Goal: Transaction & Acquisition: Purchase product/service

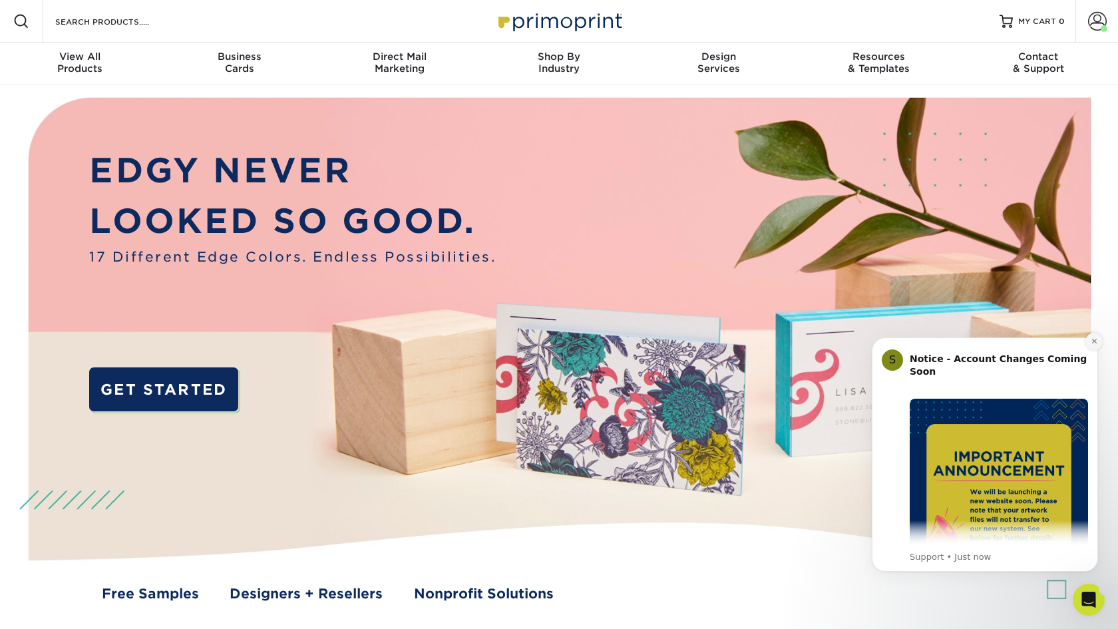
click at [1094, 343] on icon "Dismiss notification" at bounding box center [1093, 340] width 7 height 7
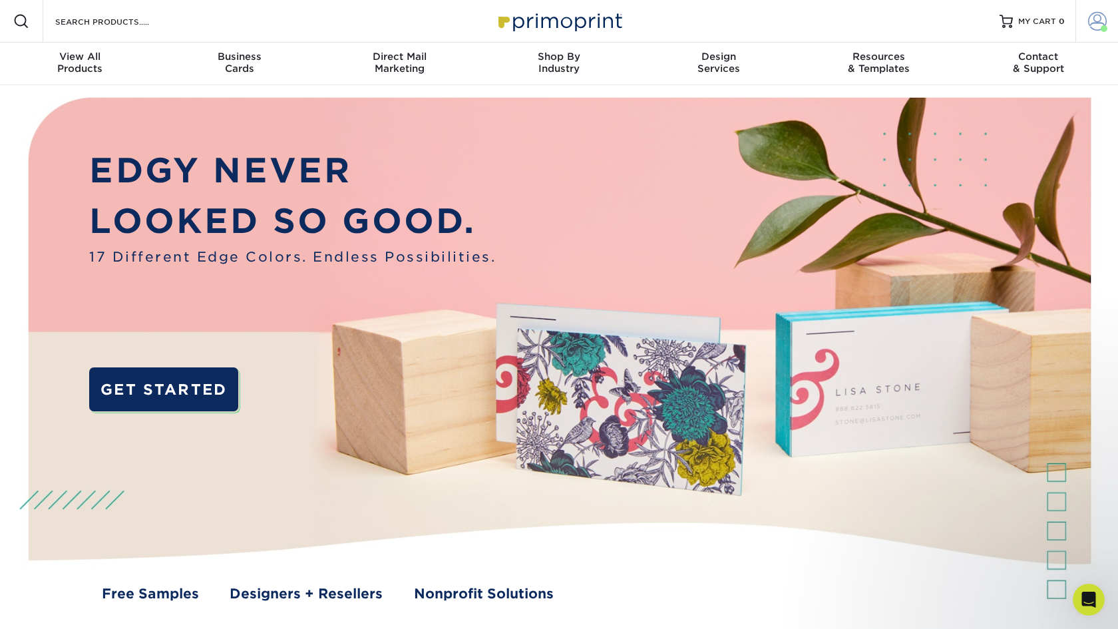
click at [1098, 22] on span at bounding box center [1097, 21] width 19 height 19
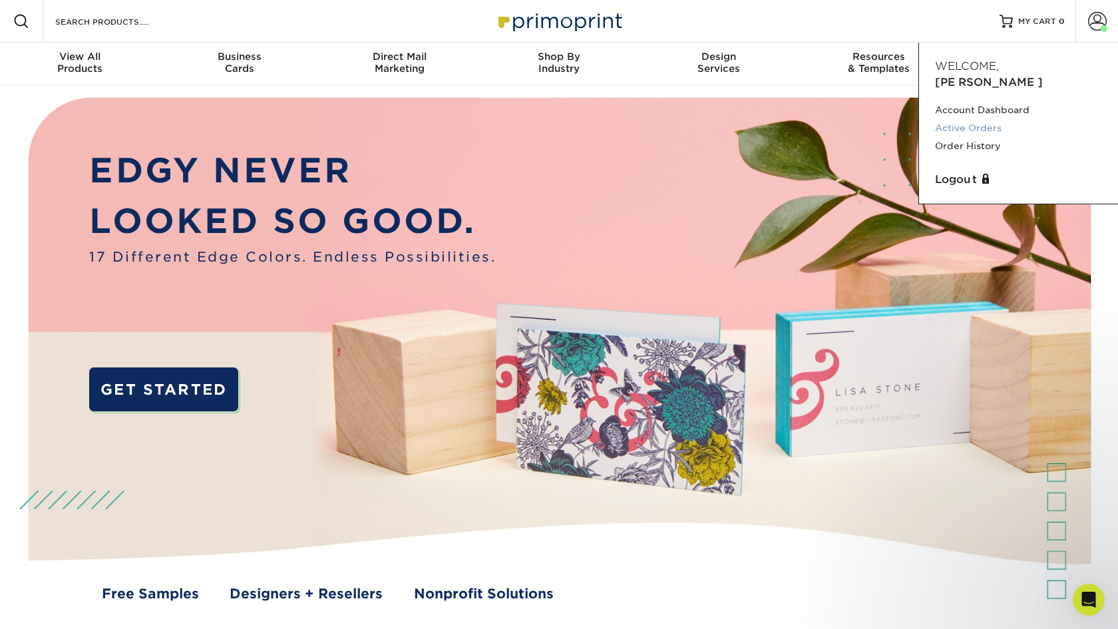
click at [965, 119] on link "Active Orders" at bounding box center [1018, 128] width 167 height 18
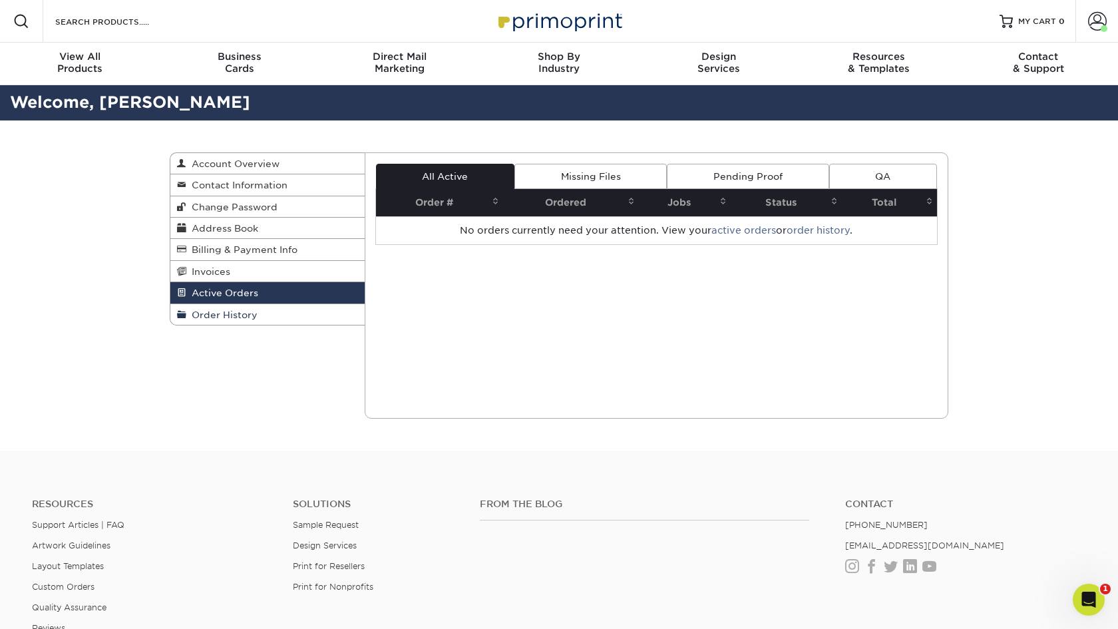
click at [235, 311] on span "Order History" at bounding box center [221, 314] width 71 height 11
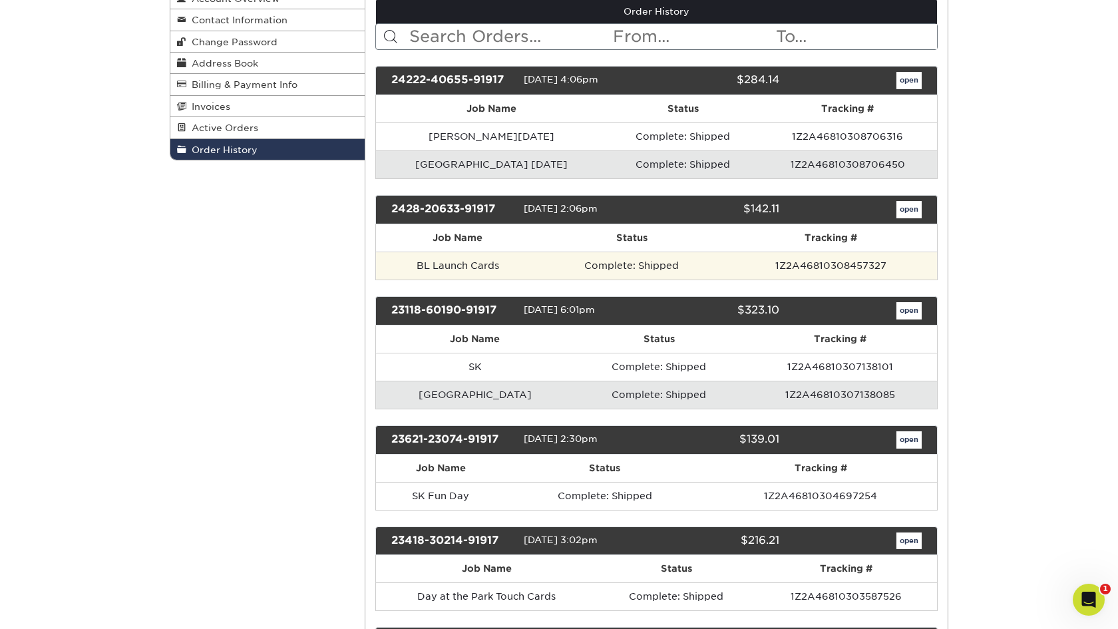
scroll to position [166, 0]
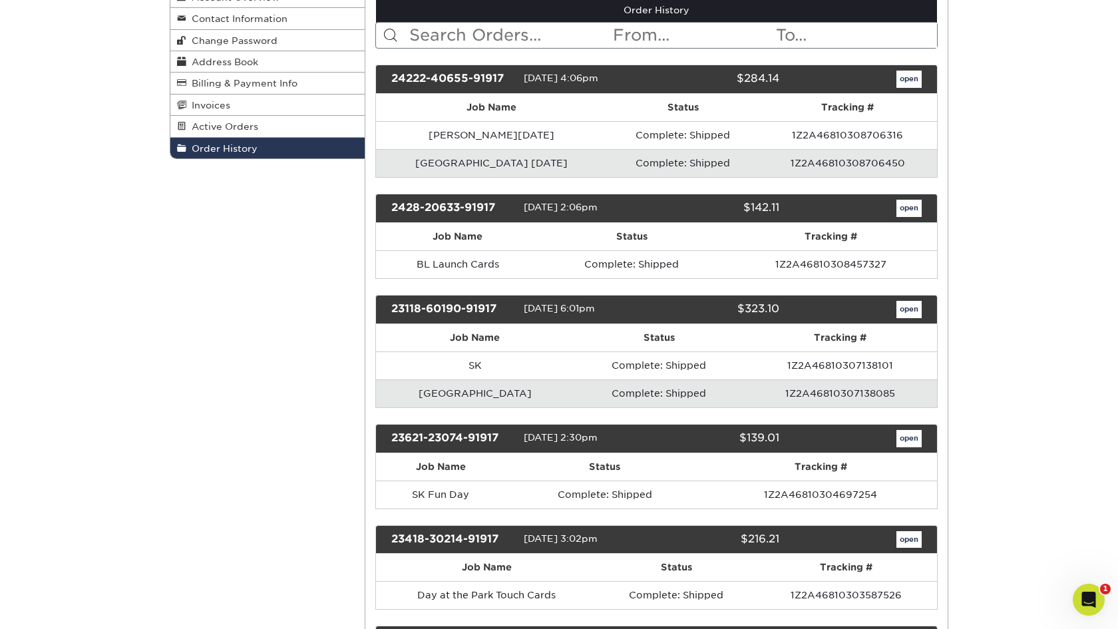
click at [908, 212] on link "open" at bounding box center [908, 208] width 25 height 17
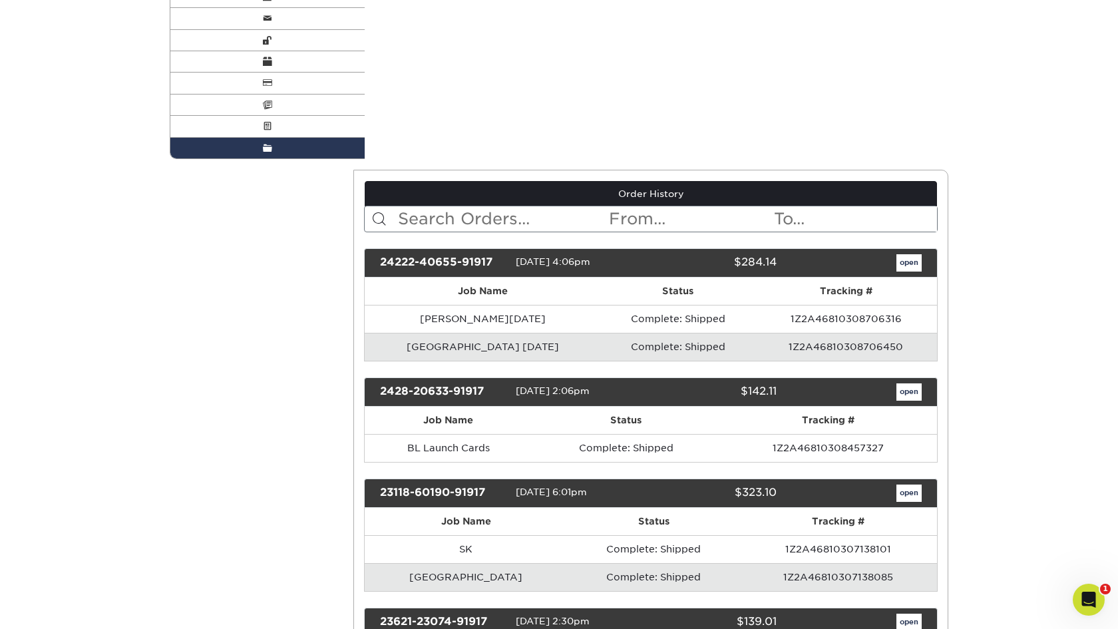
scroll to position [0, 0]
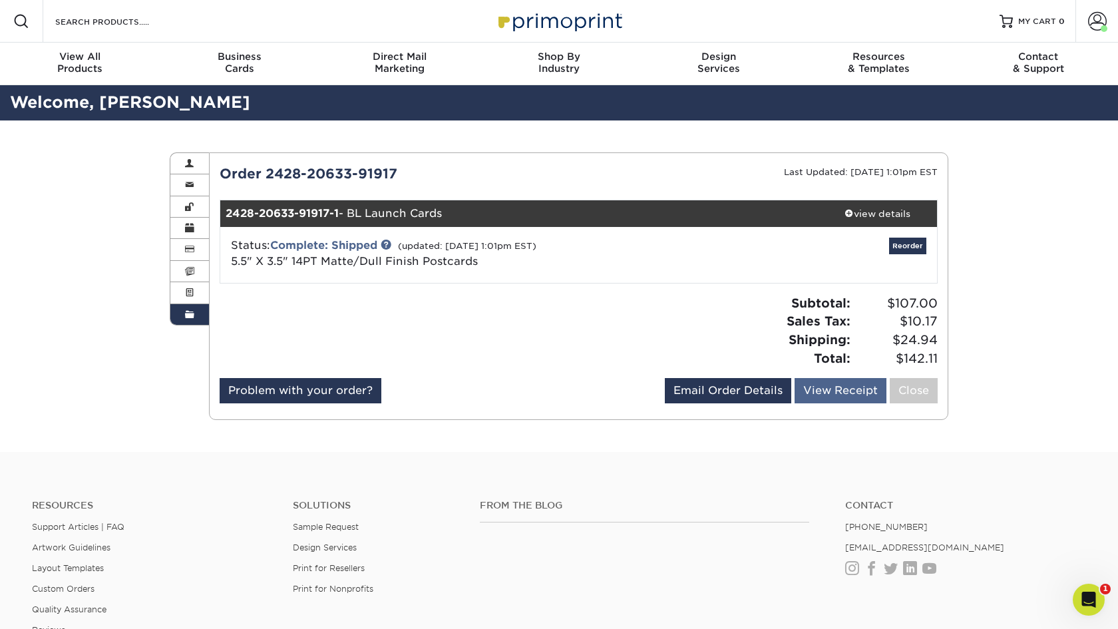
click at [860, 388] on link "View Receipt" at bounding box center [840, 390] width 92 height 25
click at [903, 246] on link "Reorder" at bounding box center [907, 245] width 37 height 17
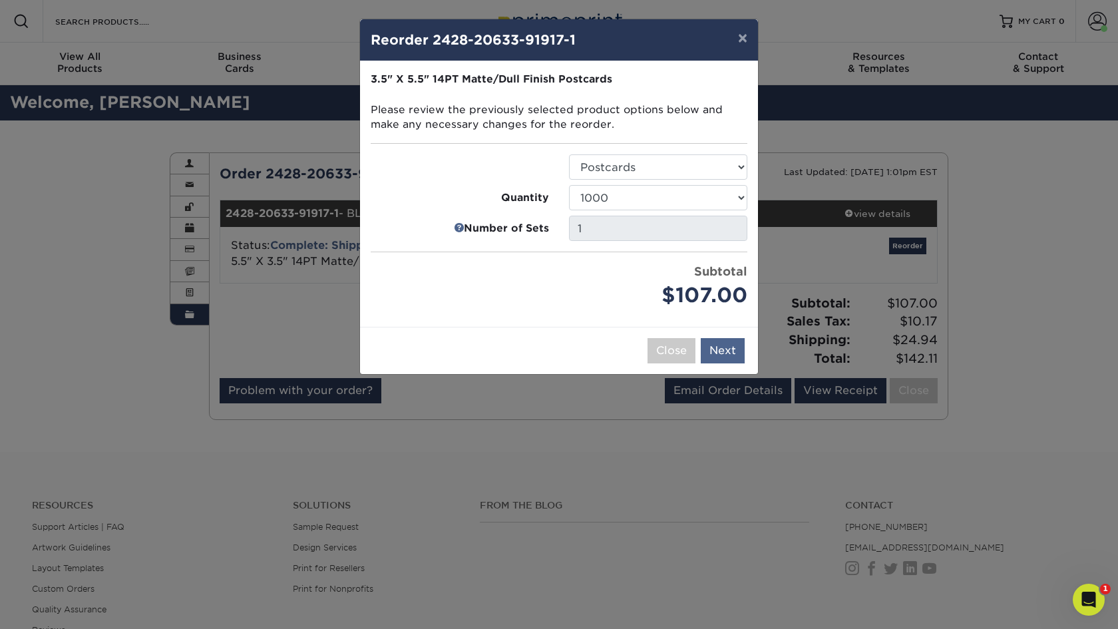
click at [727, 353] on button "Next" at bounding box center [722, 350] width 44 height 25
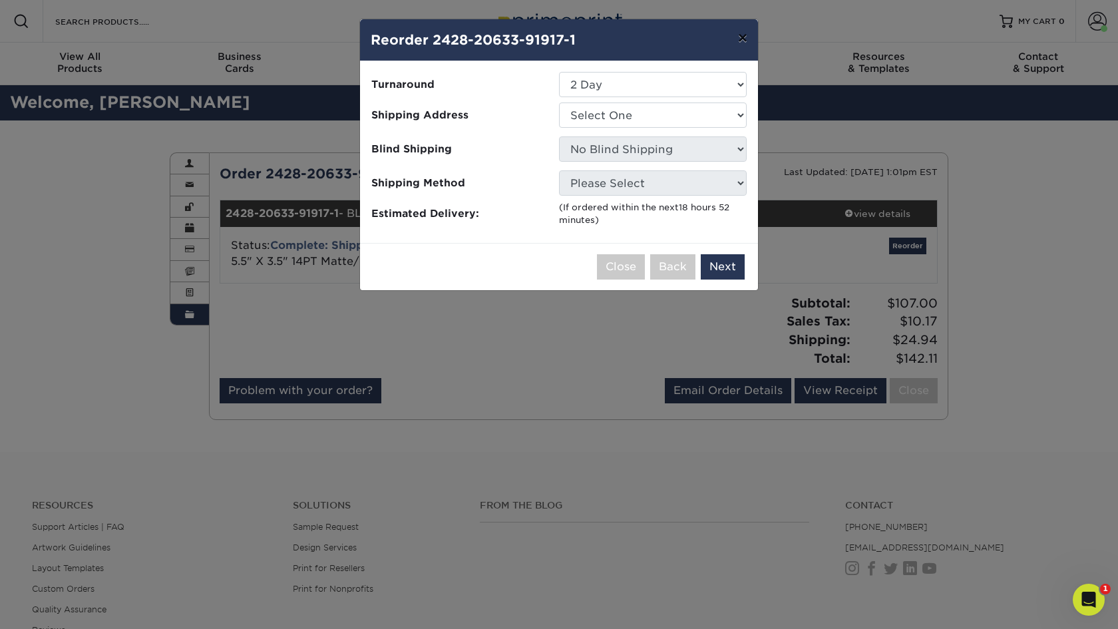
click at [738, 32] on button "×" at bounding box center [742, 37] width 31 height 37
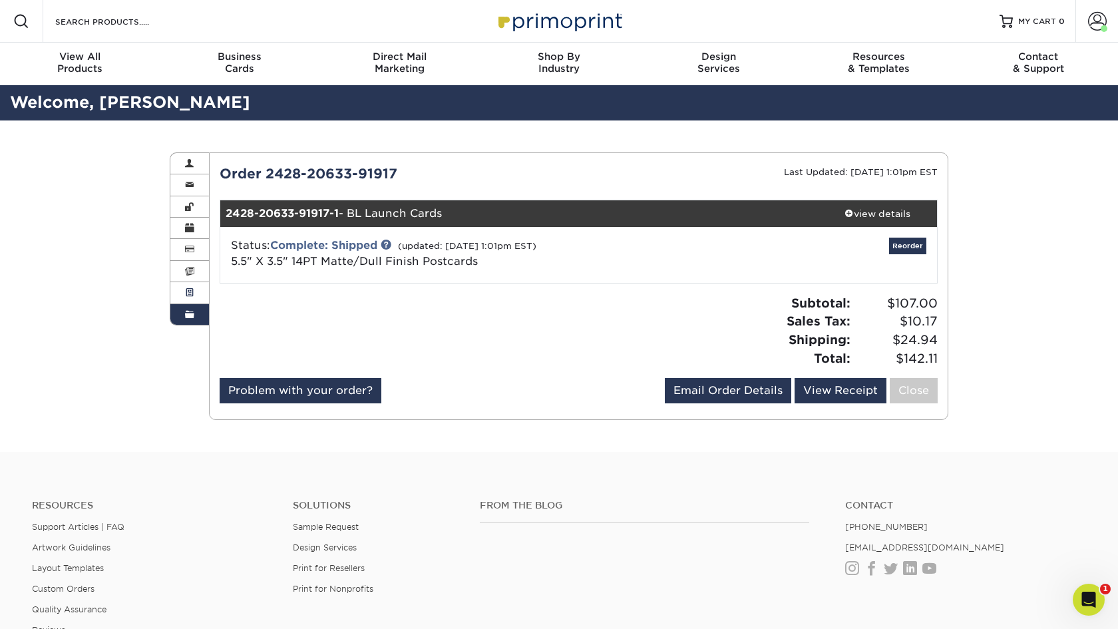
click at [189, 291] on span at bounding box center [189, 292] width 9 height 11
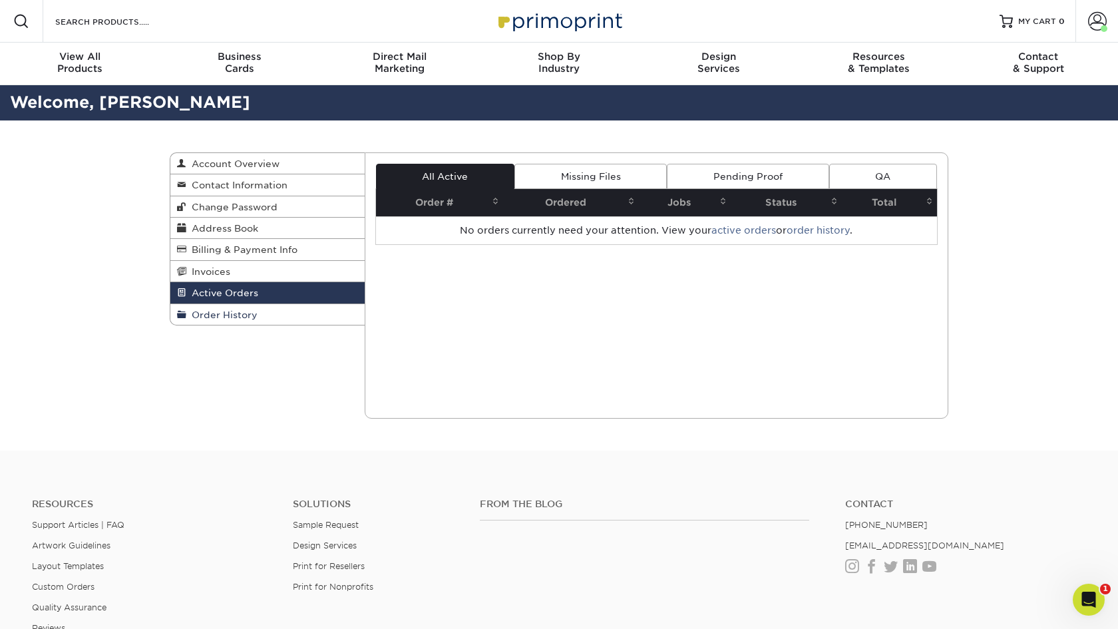
click at [229, 316] on span "Order History" at bounding box center [221, 314] width 71 height 11
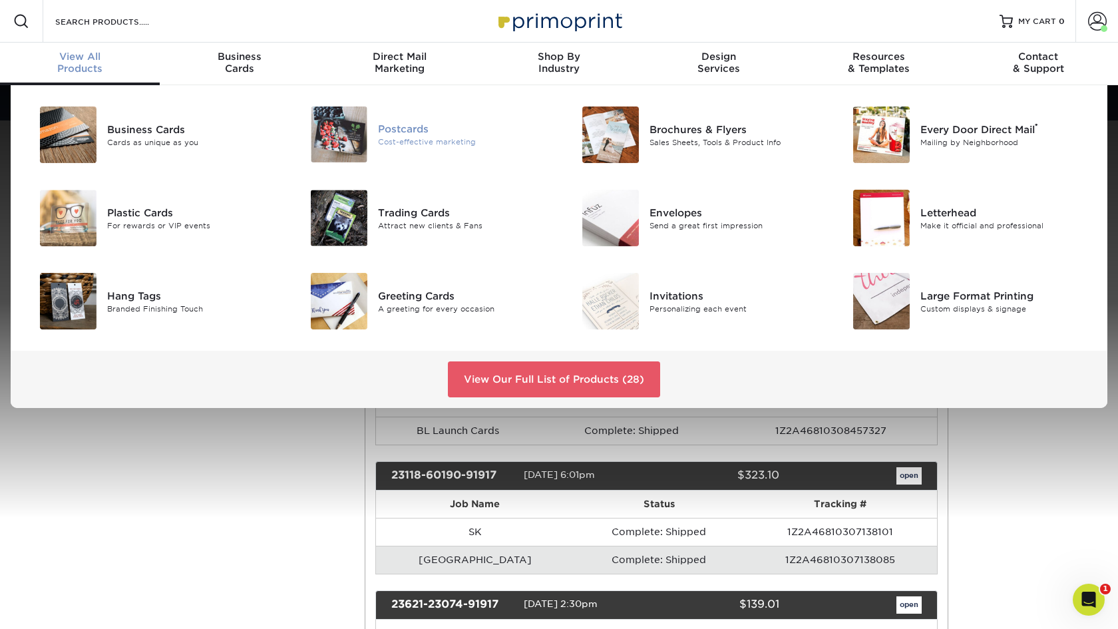
click at [356, 128] on img at bounding box center [339, 134] width 57 height 56
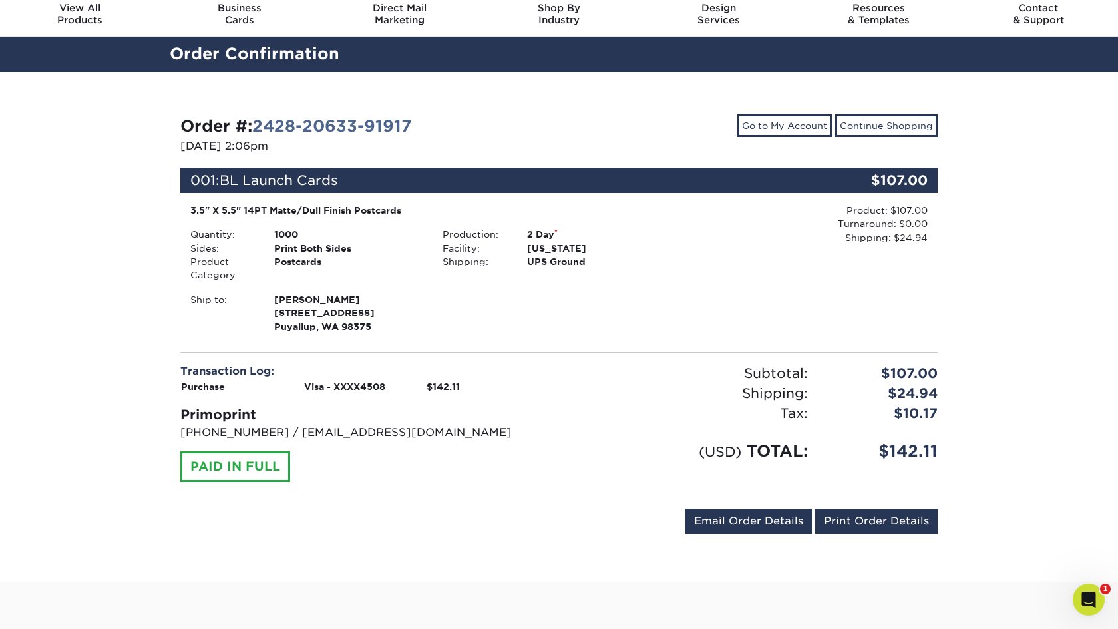
scroll to position [7, 0]
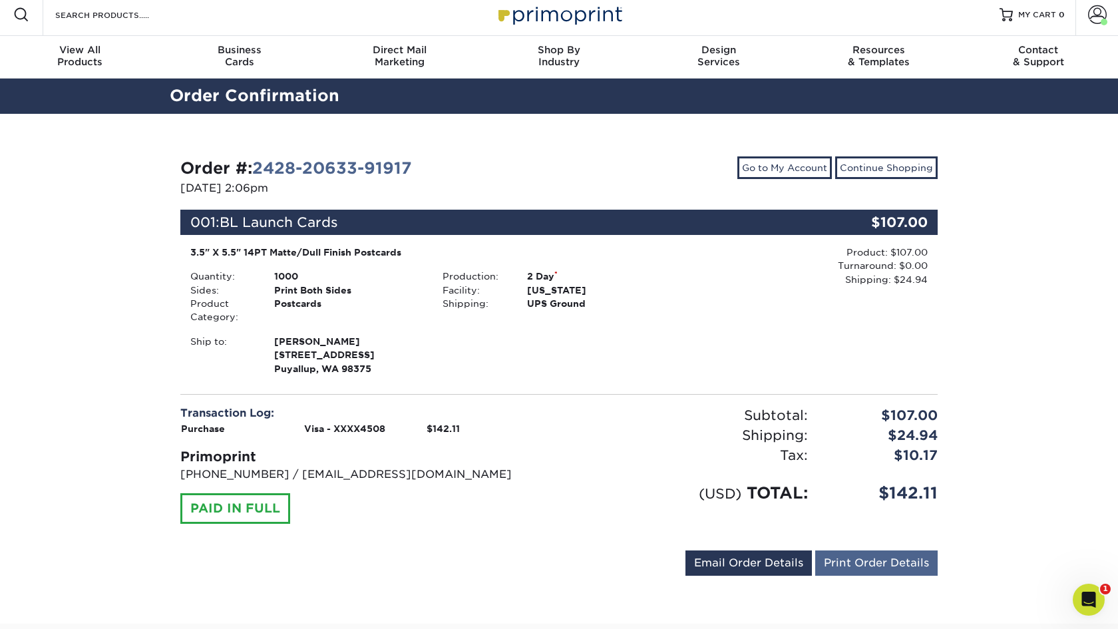
click at [877, 562] on link "Print Order Details" at bounding box center [876, 562] width 122 height 25
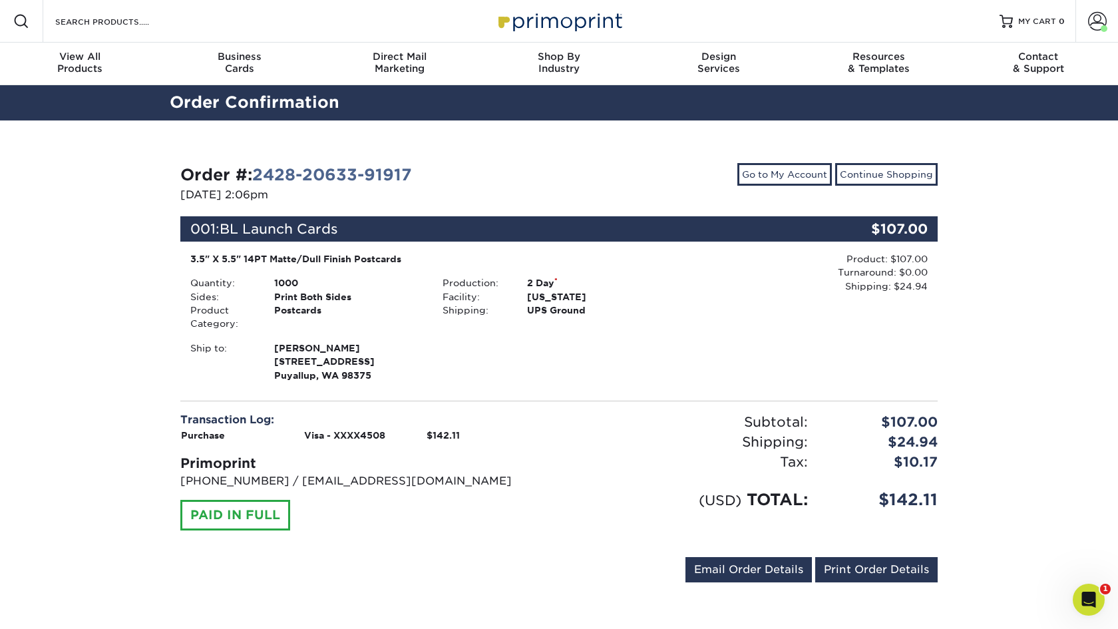
scroll to position [0, 0]
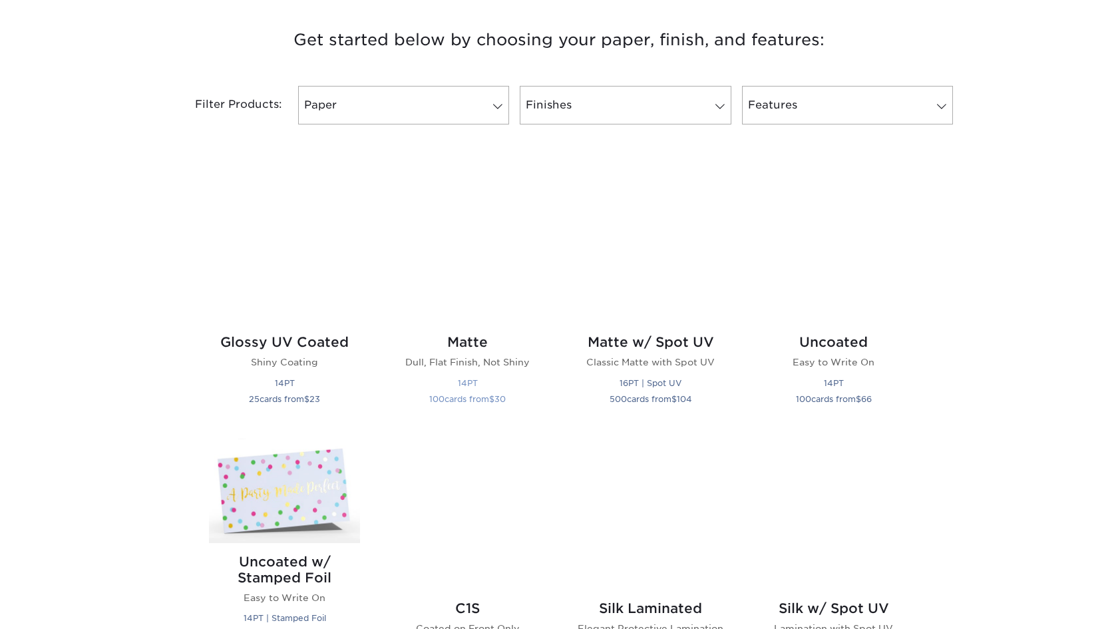
scroll to position [500, 0]
click at [470, 351] on div "Matte Dull, Flat Finish, Not Shiny 14PT 100 cards from $ 30" at bounding box center [467, 372] width 151 height 98
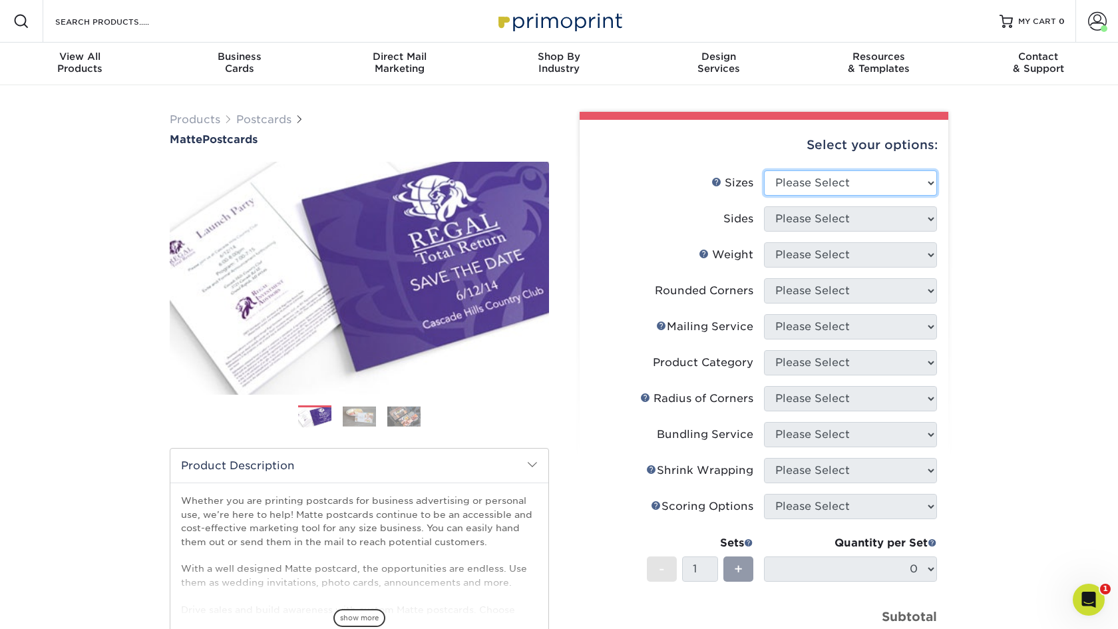
select select "3.50x5.50"
select select "13abbda7-1d64-4f25-8bb2-c179b224825d"
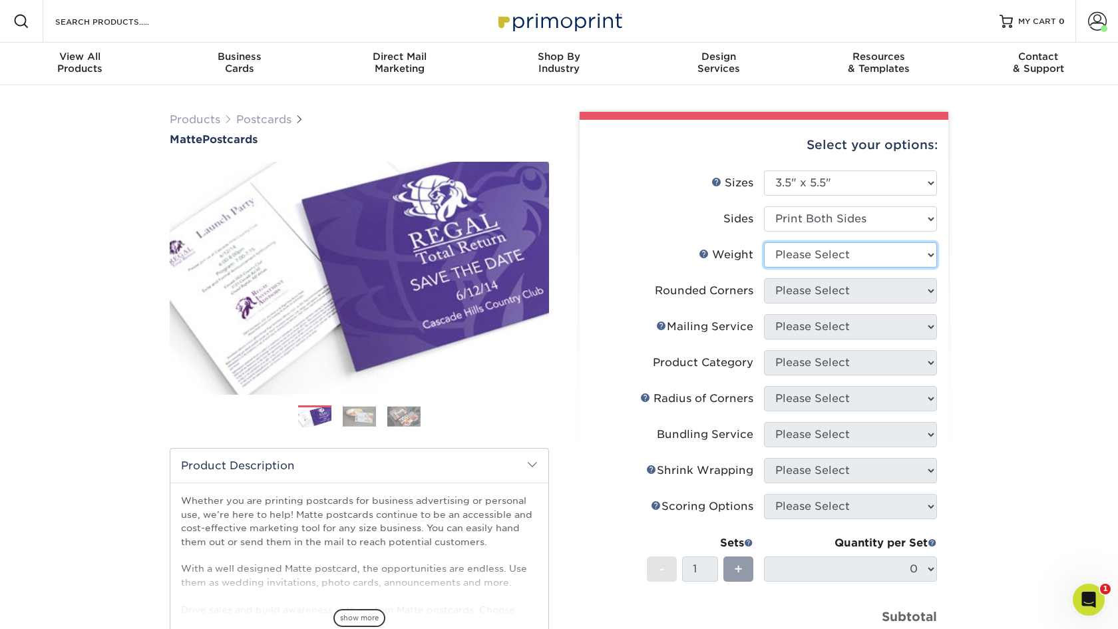
select select "14PT"
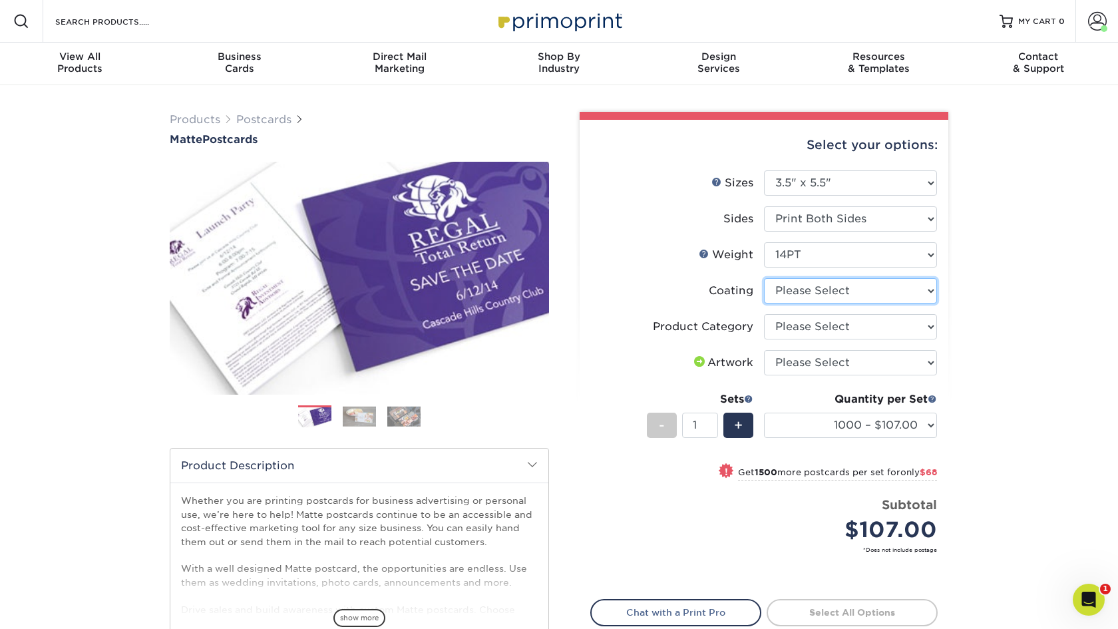
select select "121bb7b5-3b4d-429f-bd8d-bbf80e953313"
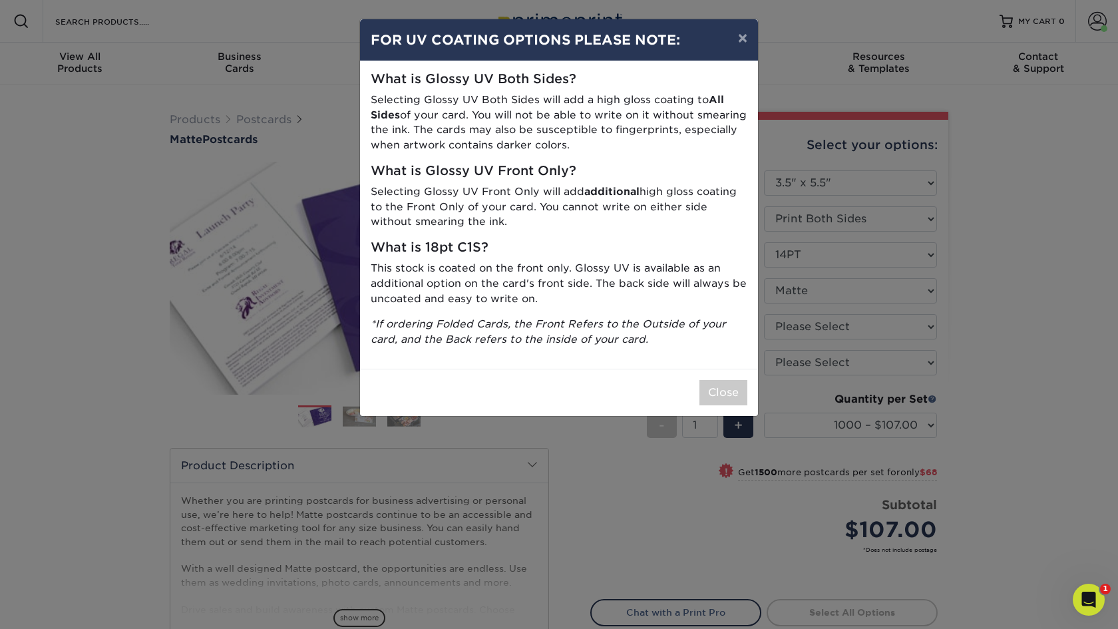
click at [726, 94] on p "Selecting Glossy UV Both Sides will add a high gloss coating to All Sides of yo…" at bounding box center [559, 122] width 377 height 61
click at [734, 392] on button "Close" at bounding box center [723, 392] width 48 height 25
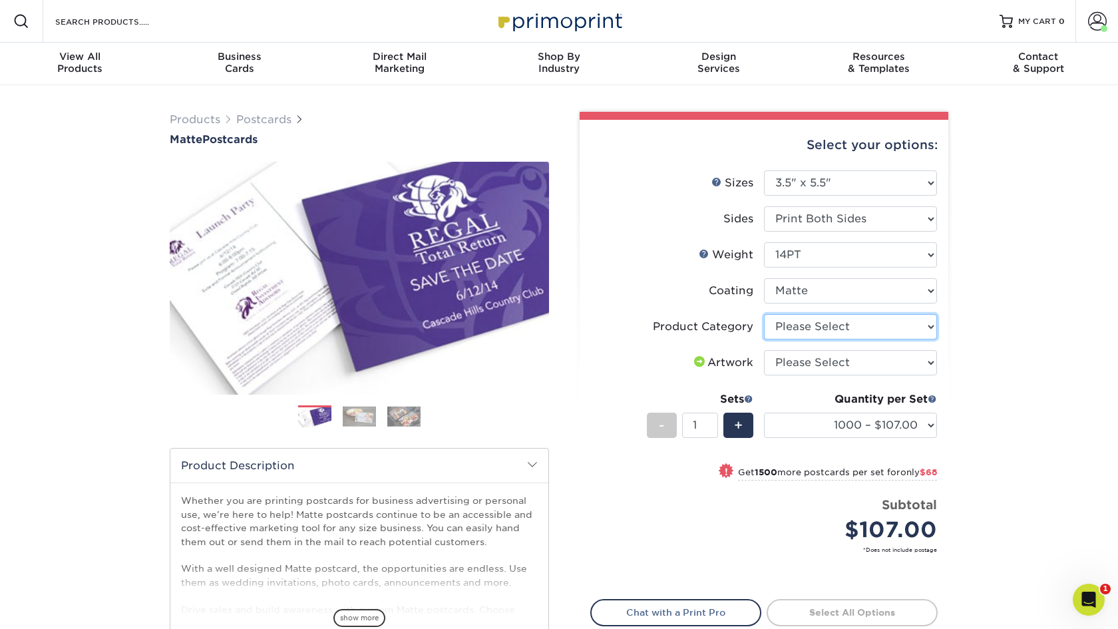
select select "9b7272e0-d6c8-4c3c-8e97-d3a1bcdab858"
select select "upload"
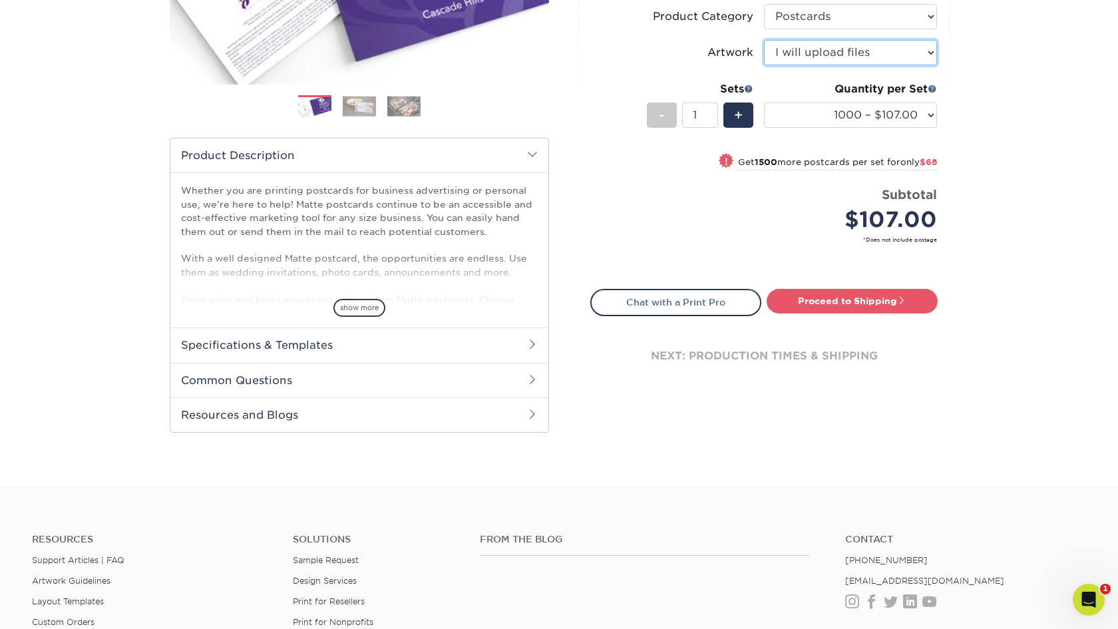
scroll to position [311, 0]
click at [533, 346] on span at bounding box center [532, 343] width 11 height 11
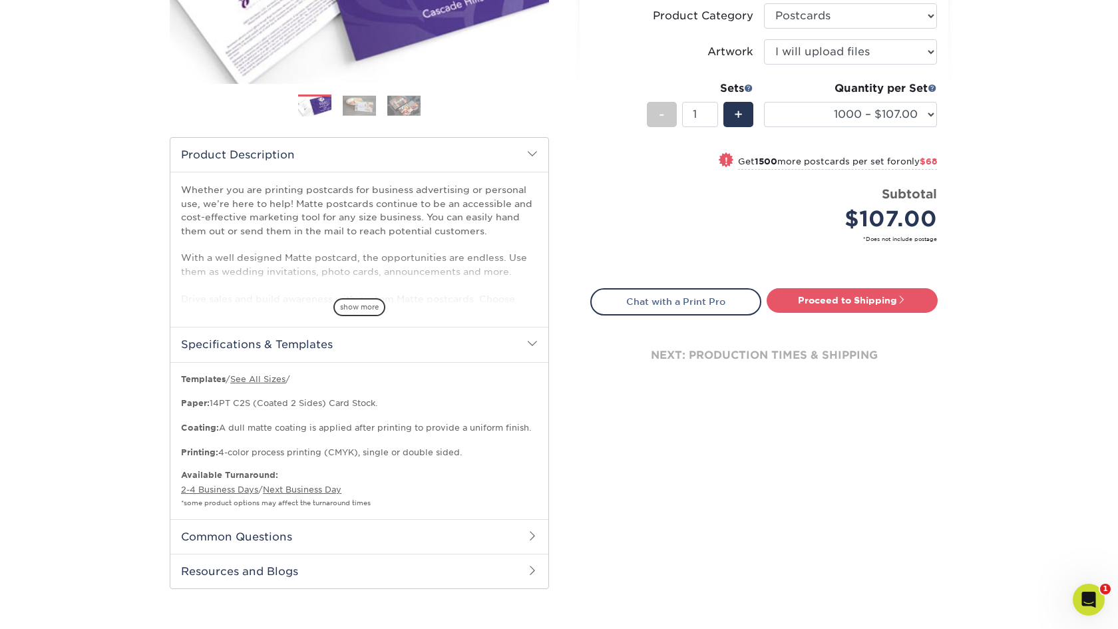
click at [524, 343] on h2 "Specifications & Templates" at bounding box center [359, 344] width 378 height 35
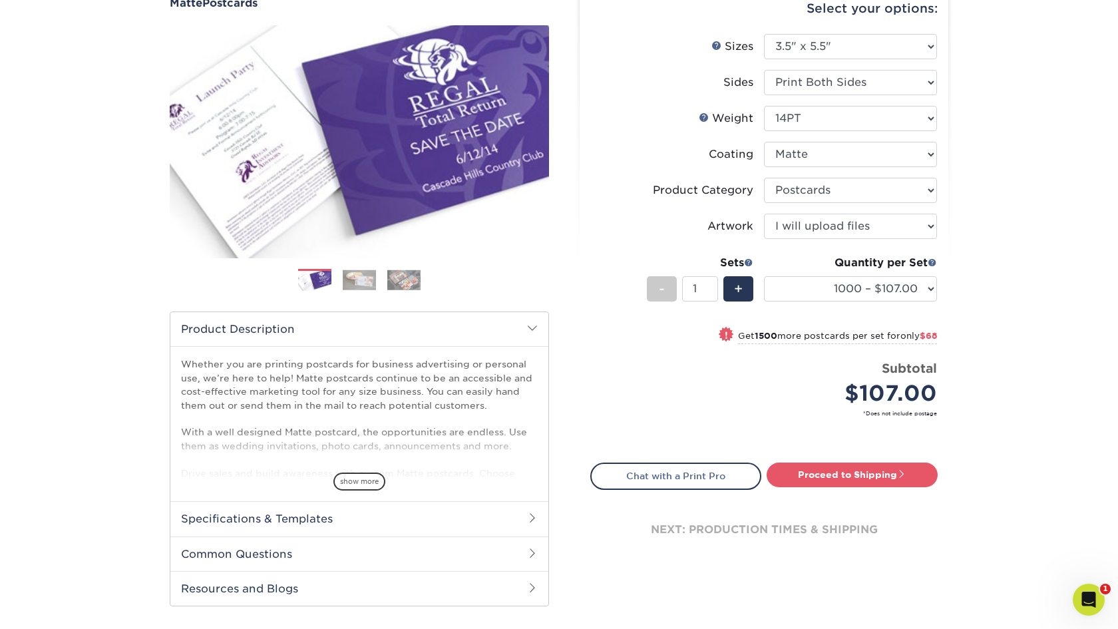
scroll to position [114, 0]
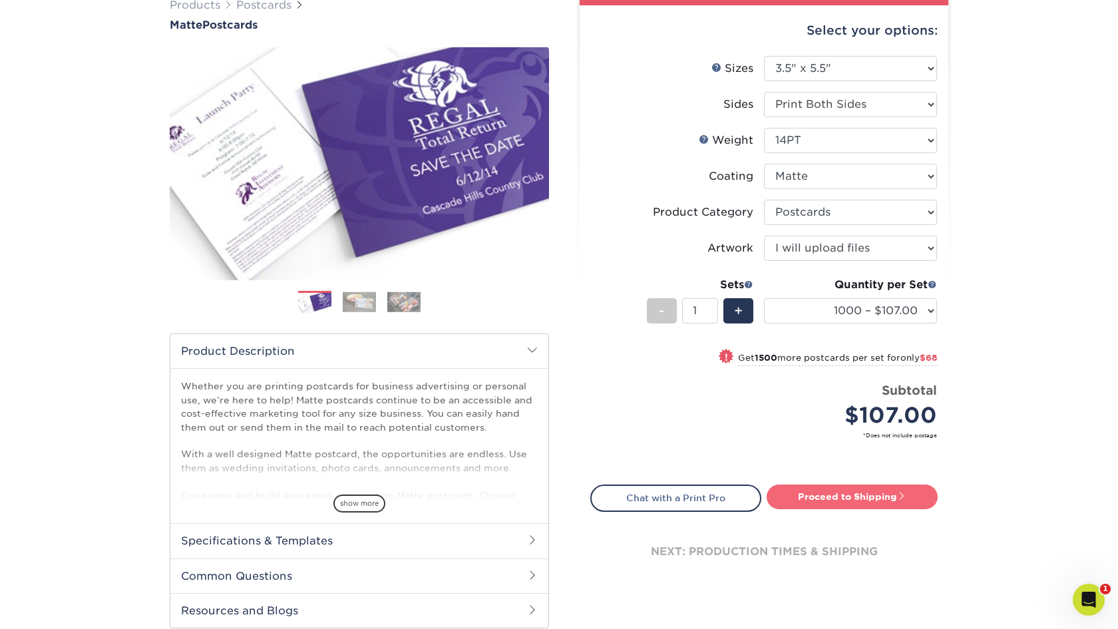
click at [861, 500] on link "Proceed to Shipping" at bounding box center [851, 496] width 171 height 24
type input "Set 1"
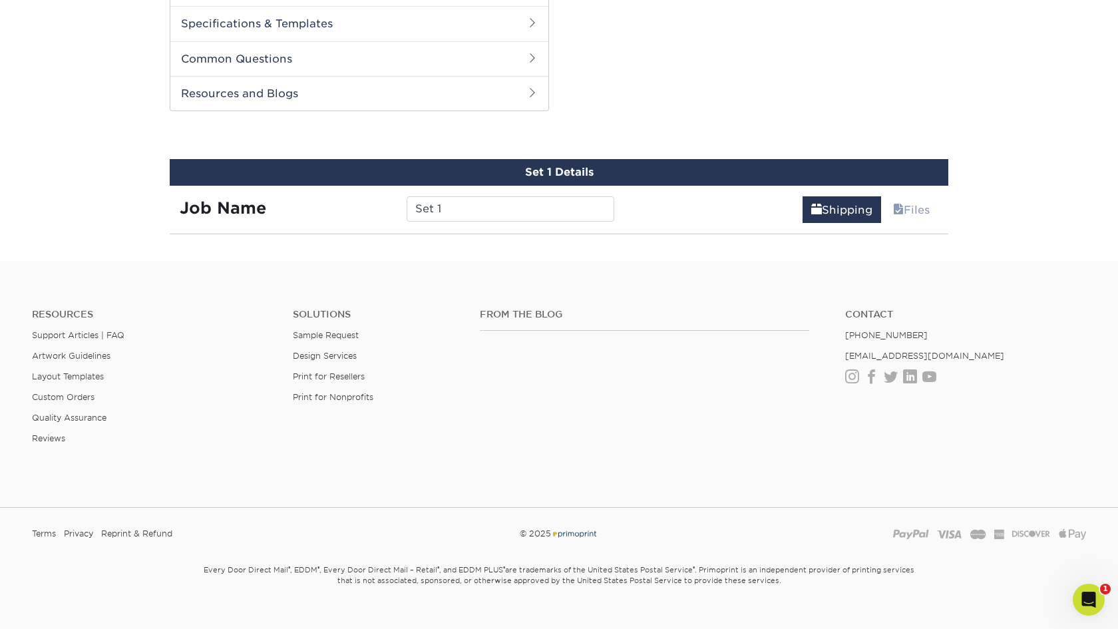
scroll to position [677, 0]
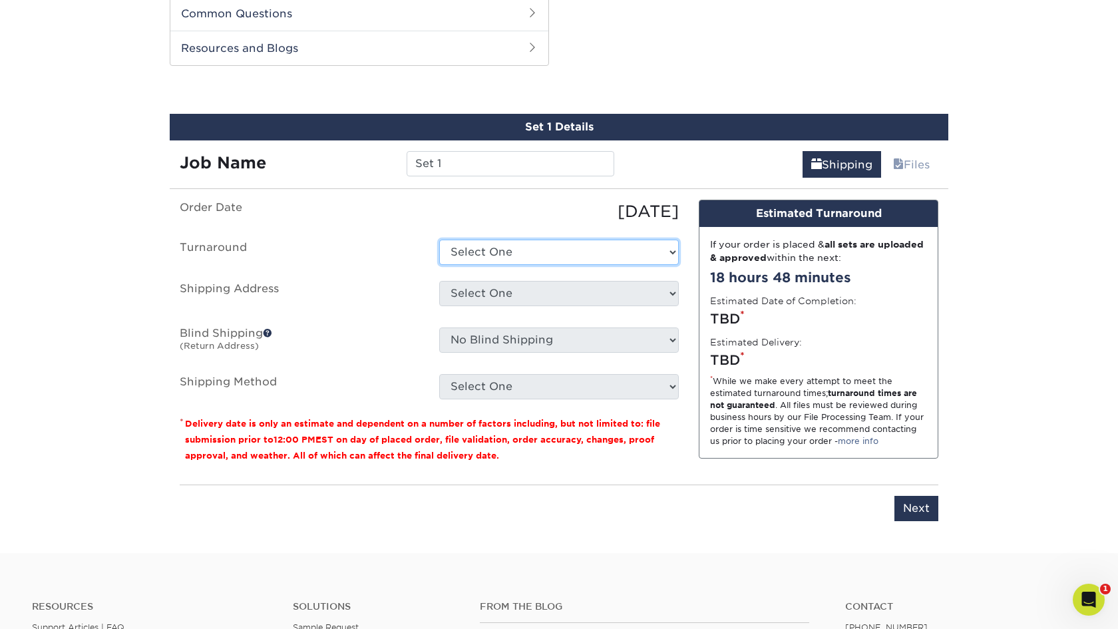
select select "bef45f4c-6656-468c-97f4-a45d262f3cbb"
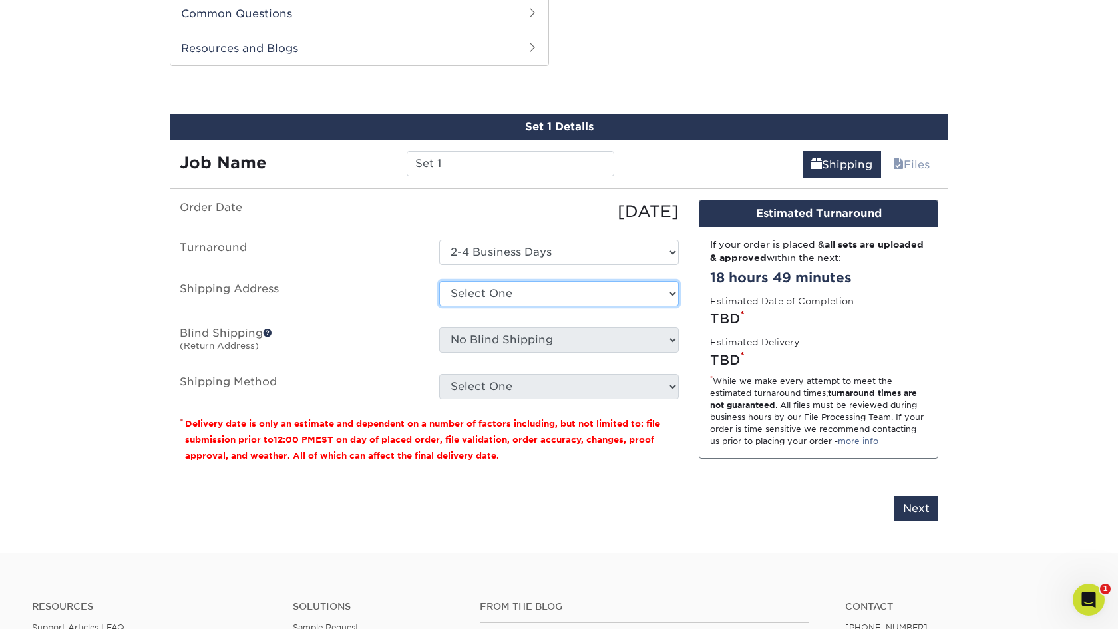
select select "218545"
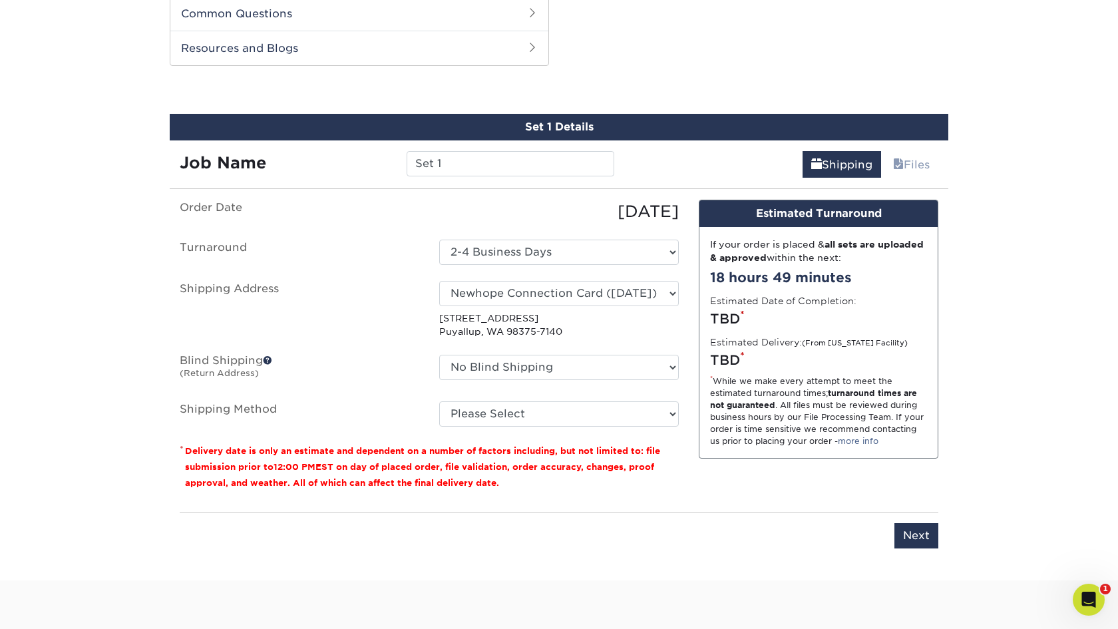
click at [648, 349] on ul "Order Date 08/26/2025 Turnaround Select One 2-4 Business Days 2 Day Next Busine…" at bounding box center [429, 313] width 499 height 227
drag, startPoint x: 577, startPoint y: 250, endPoint x: 559, endPoint y: 368, distance: 119.1
click at [557, 360] on ul "Order Date 08/26/2025 Turnaround Select One 2-4 Business Days 2 Day Next Busine…" at bounding box center [429, 313] width 499 height 227
select select "03"
click at [919, 537] on input "Next" at bounding box center [916, 535] width 44 height 25
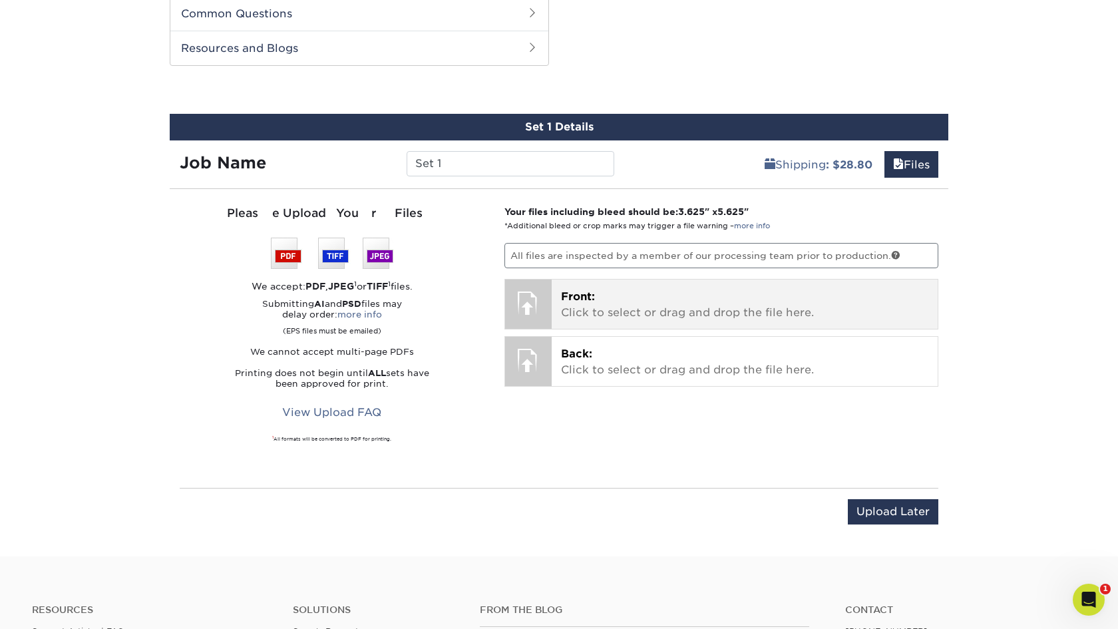
click at [621, 312] on p "Front: Click to select or drag and drop the file here." at bounding box center [745, 305] width 368 height 32
click at [669, 298] on p "Front: Click to select or drag and drop the file here." at bounding box center [745, 305] width 368 height 32
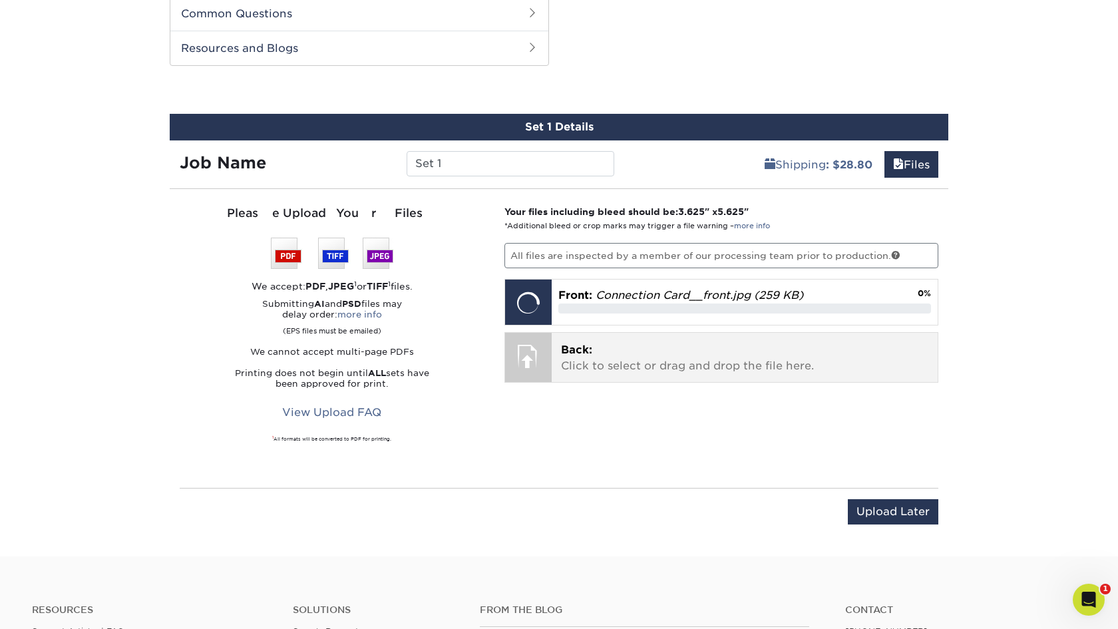
click at [676, 359] on p "Back: Click to select or drag and drop the file here." at bounding box center [745, 358] width 368 height 32
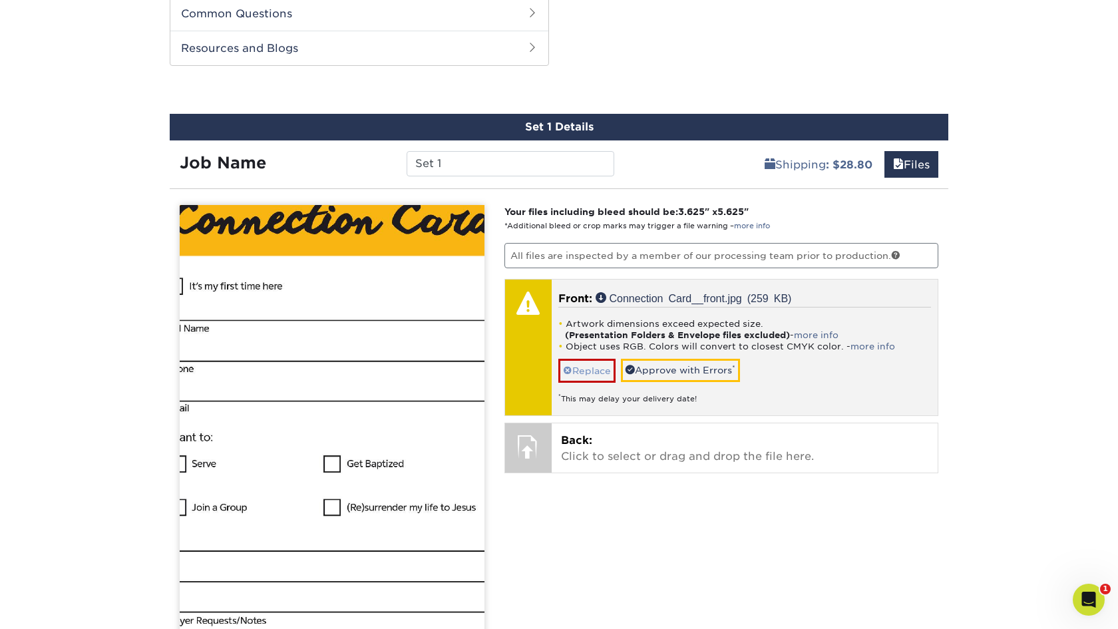
click at [587, 373] on link "Replace" at bounding box center [586, 370] width 57 height 23
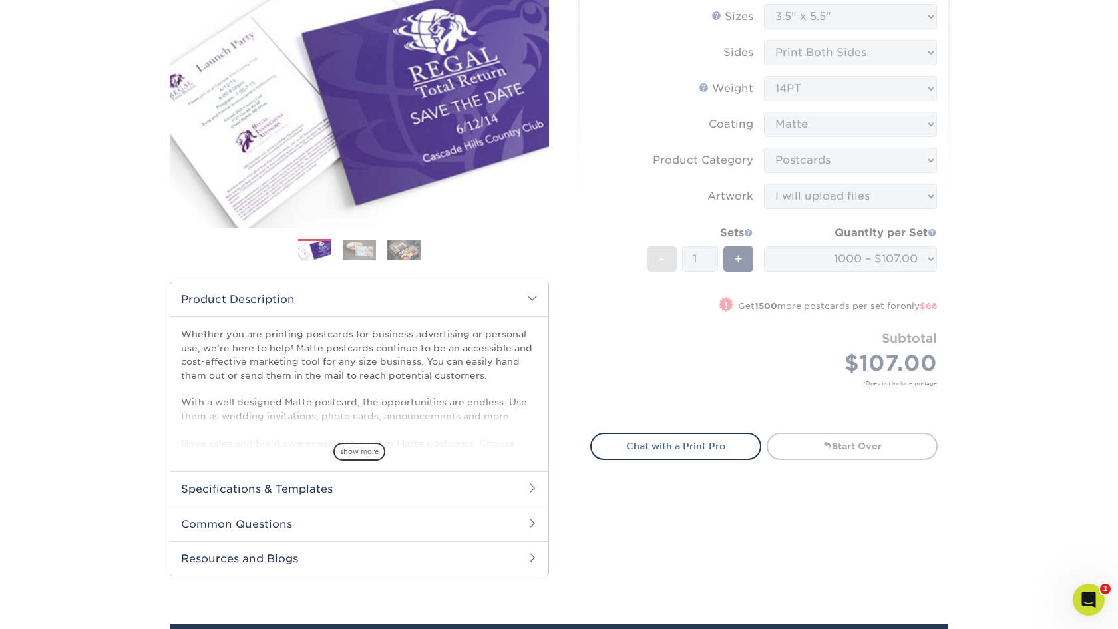
scroll to position [1, 0]
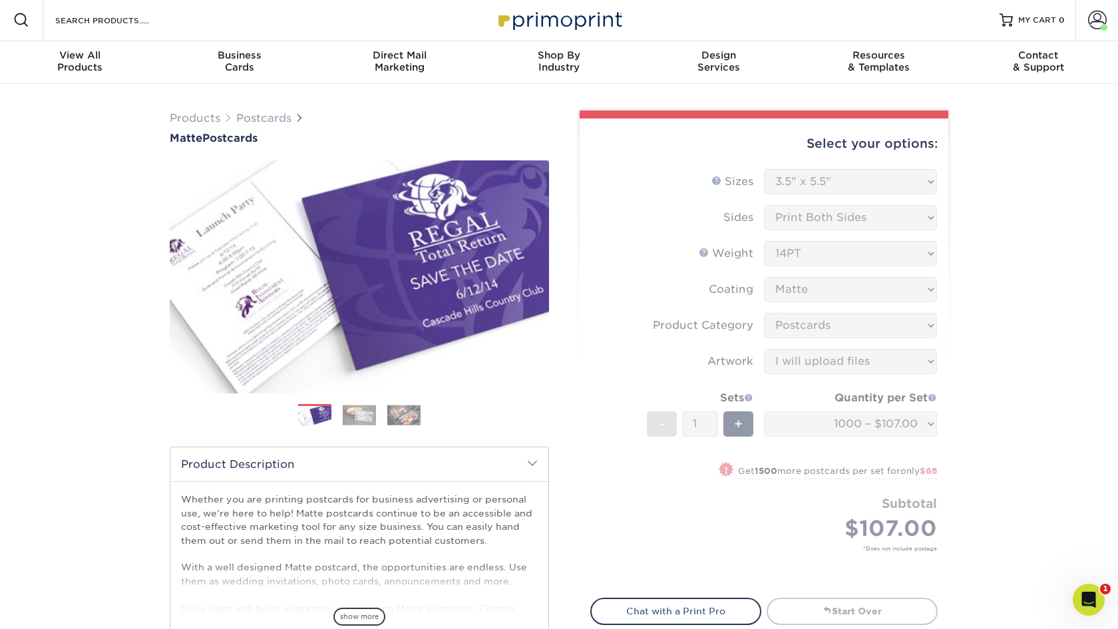
click at [887, 307] on form "Sizes Help Sizes Please Select 1.5" x 7" 2" x 4" 2" x 6" 2" x 7" 2" x 8" 2.12" …" at bounding box center [763, 375] width 347 height 413
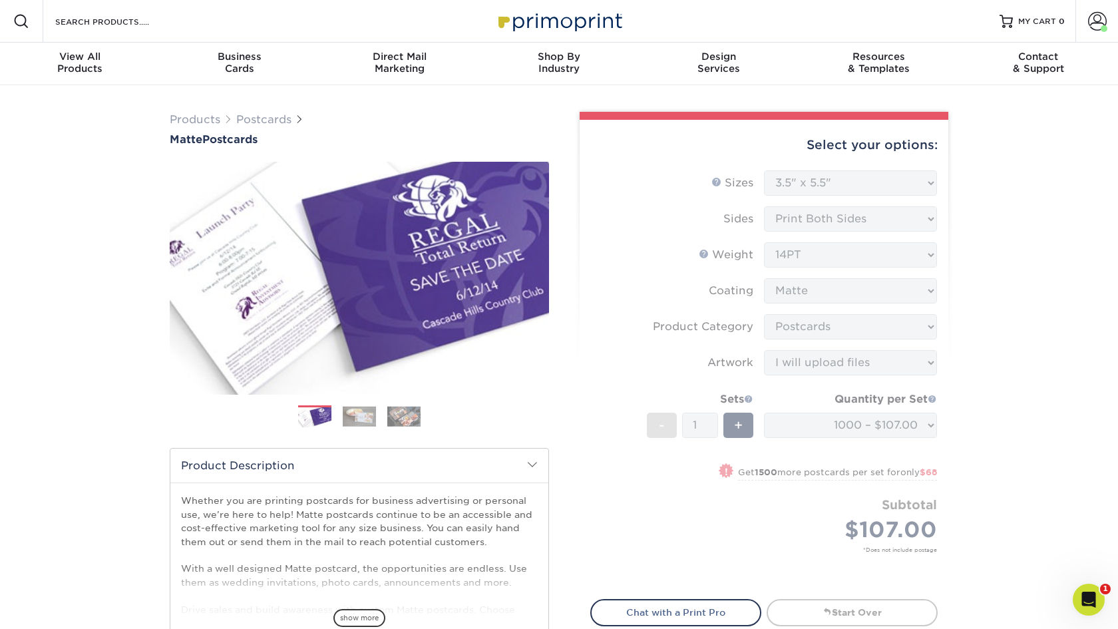
scroll to position [0, 0]
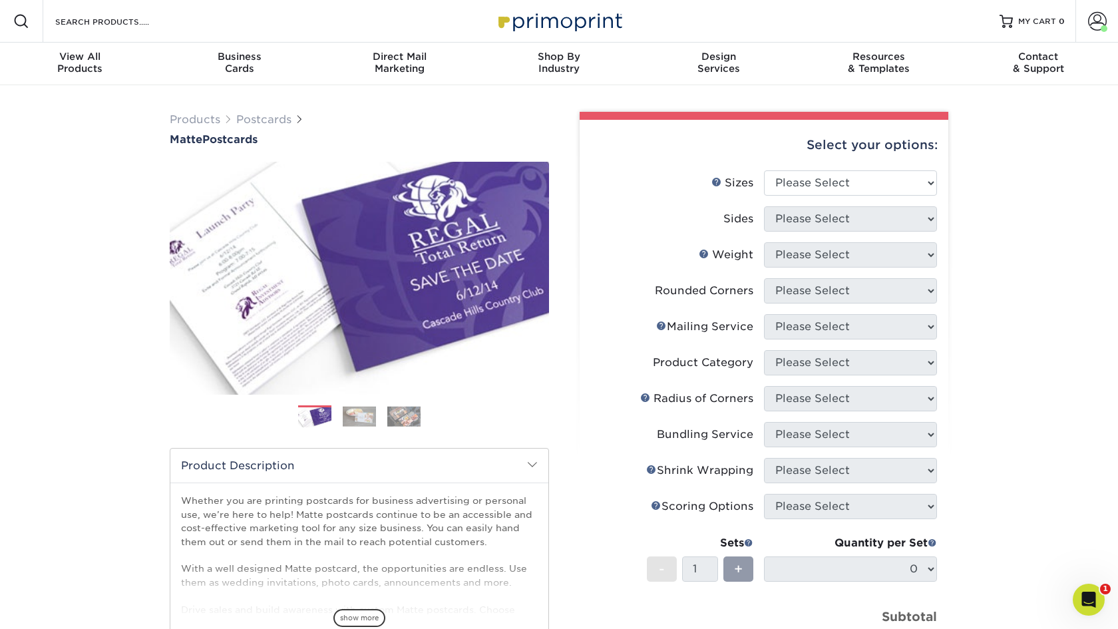
click at [993, 2] on div "Resources Menu Search Products Account Welcome, Adam Account Dashboard Active O…" at bounding box center [559, 21] width 1118 height 43
